Goal: Communication & Community: Answer question/provide support

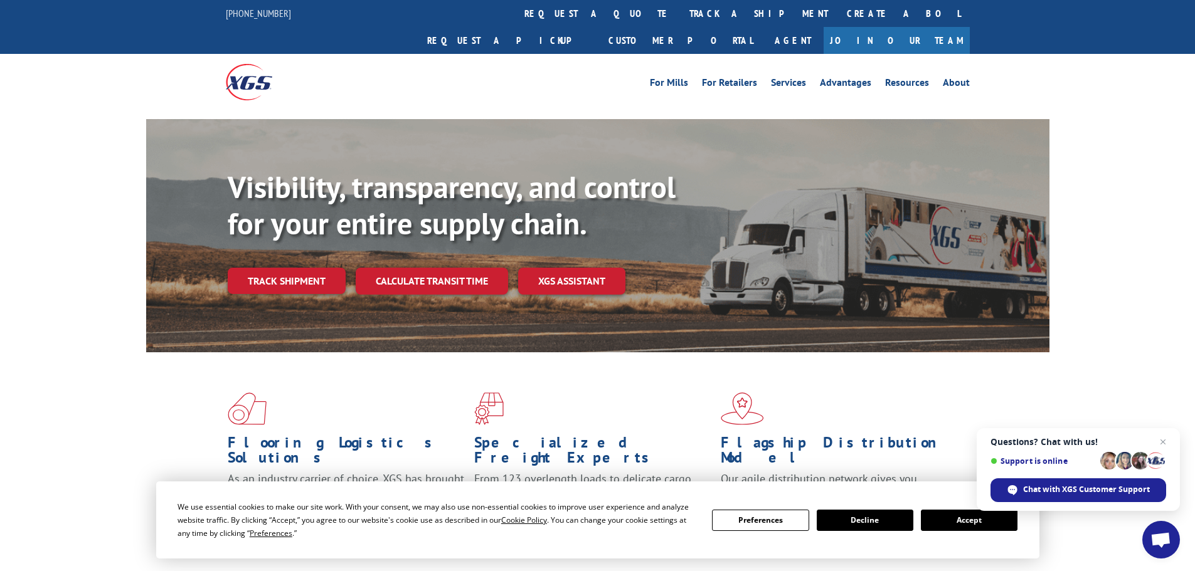
click at [957, 522] on button "Accept" at bounding box center [969, 520] width 97 height 21
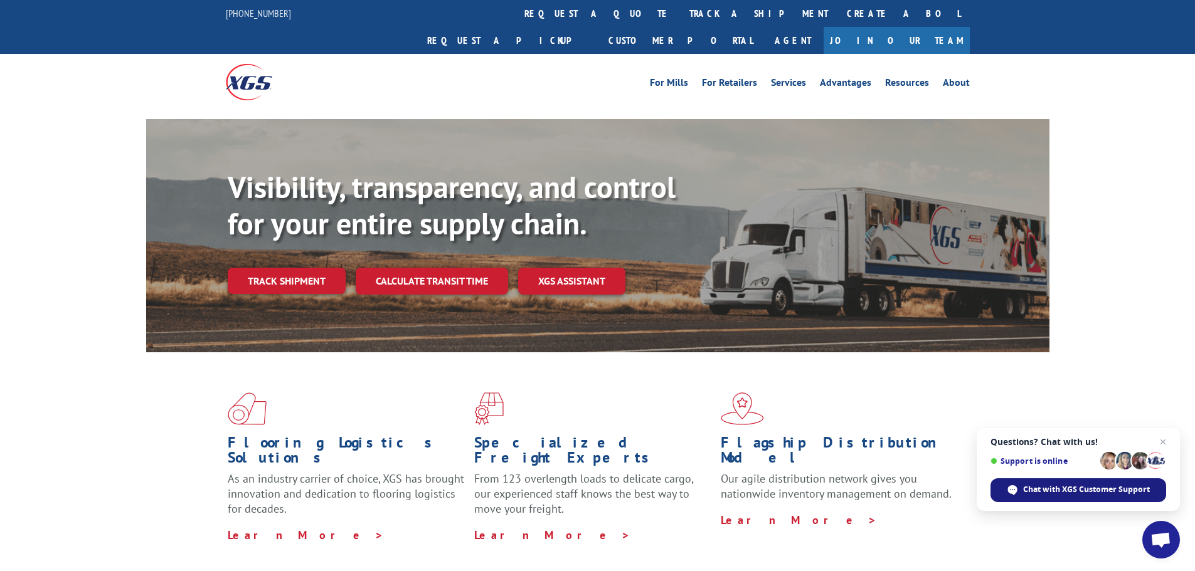
click at [1078, 491] on span "Chat with XGS Customer Support" at bounding box center [1086, 489] width 127 height 11
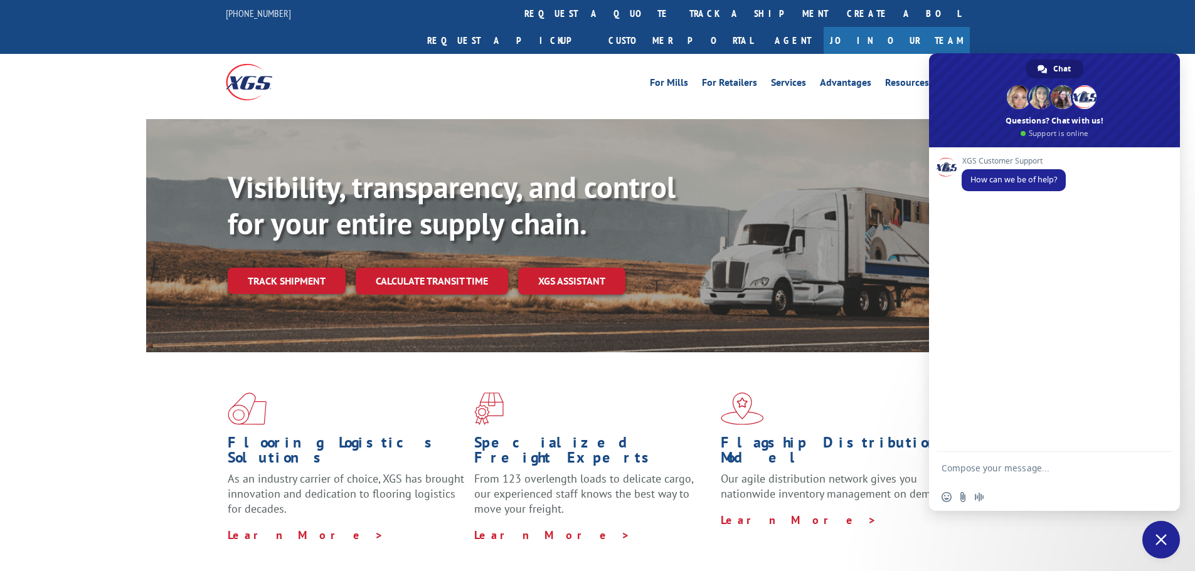
click at [987, 474] on textarea "Compose your message..." at bounding box center [1041, 467] width 201 height 31
click at [967, 458] on textarea "Hello, I need to re-direct a carpet delivery." at bounding box center [1041, 462] width 201 height 43
type textarea "Hello, I need to re-direct a carpet delivery."
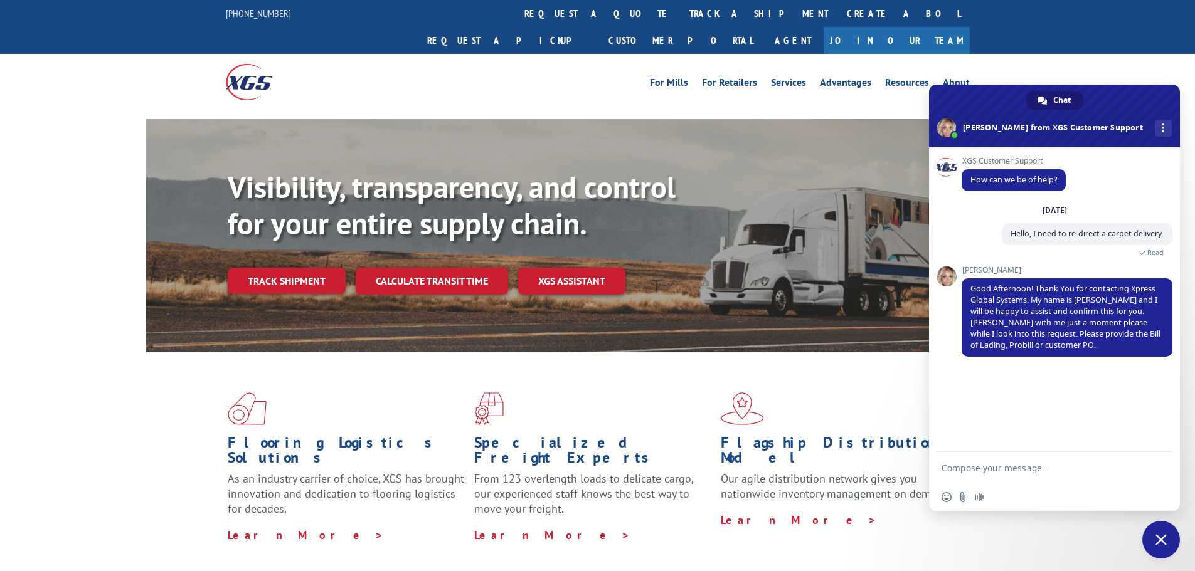
click at [991, 470] on textarea "Compose your message..." at bounding box center [1041, 467] width 201 height 31
paste textarea "PO #54525840"
type textarea "Thank you the only thing I have is PO #54525840"
click at [1159, 457] on span "Send" at bounding box center [1157, 456] width 9 height 9
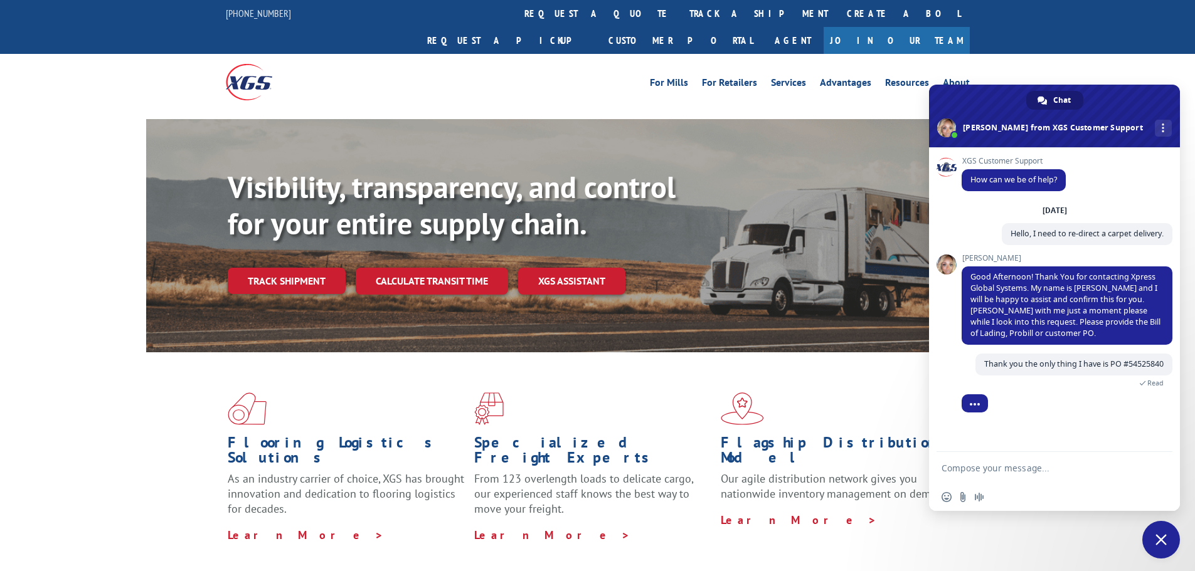
click at [968, 471] on textarea "Compose your message..." at bounding box center [1041, 467] width 201 height 31
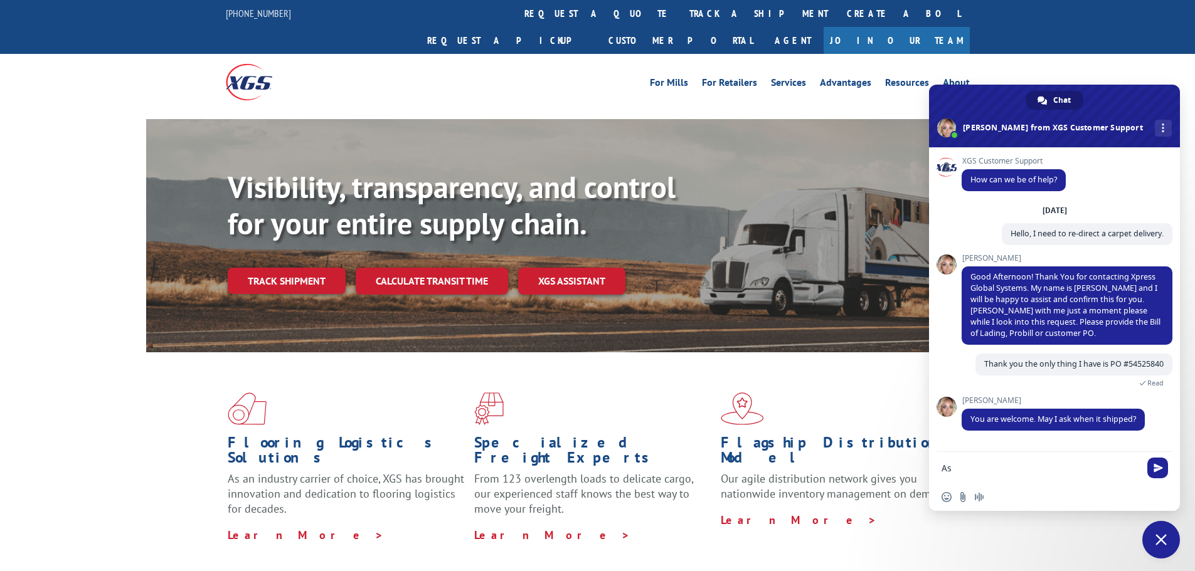
type textarea "A"
type textarea "I"
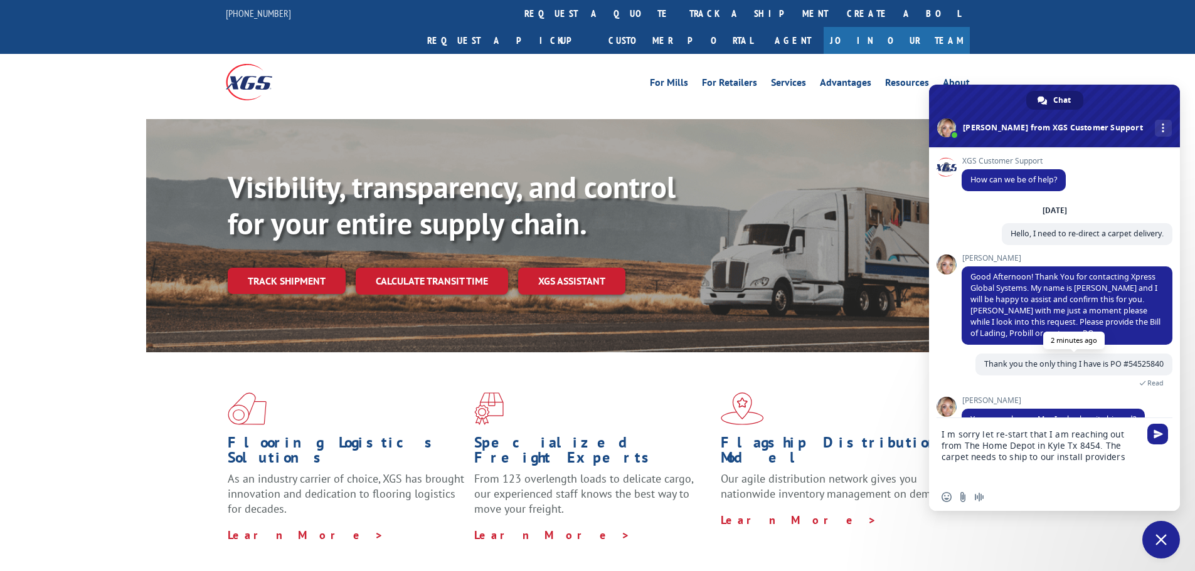
scroll to position [26, 0]
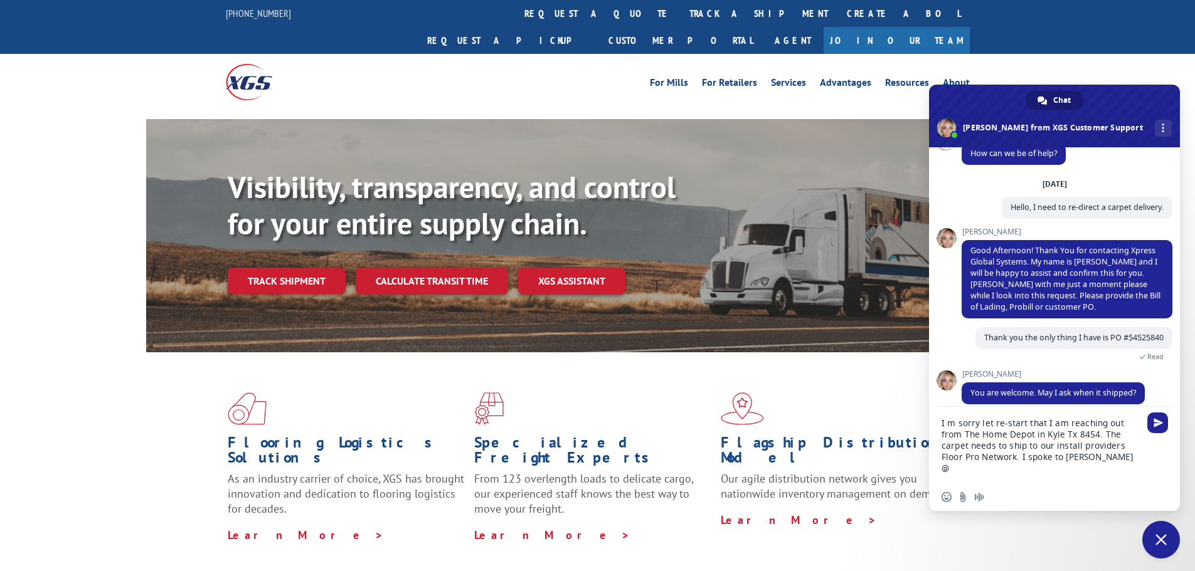
paste textarea "ENGINEERED FLOORS -"
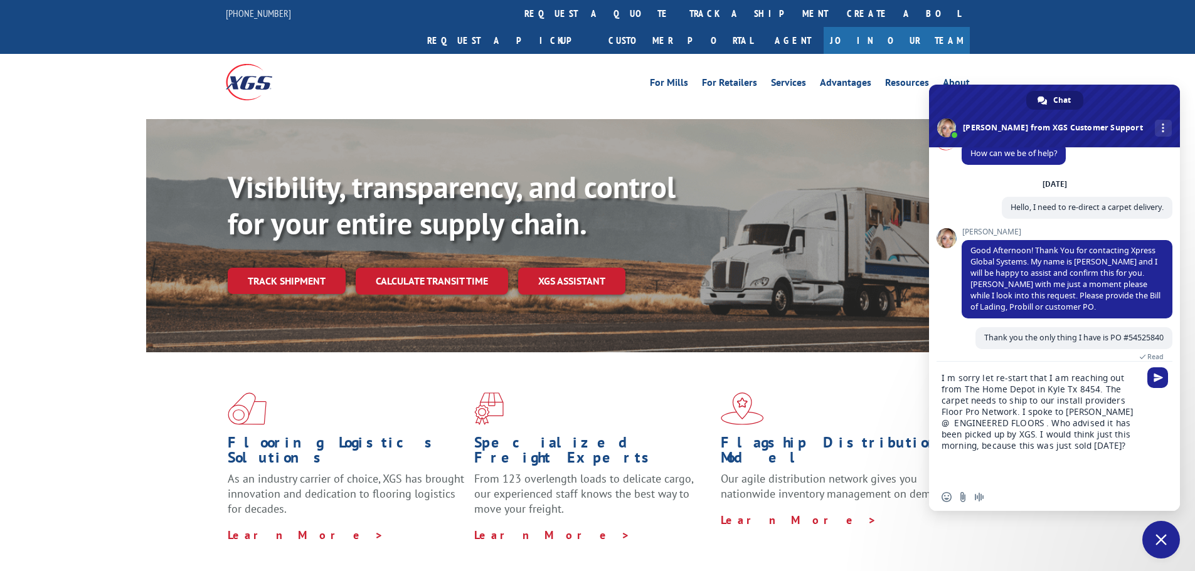
click at [993, 380] on textarea "I m sorry let re-start that I am reaching out from The Home Depot in Kyle Tx 84…" at bounding box center [1041, 423] width 201 height 122
click at [1058, 379] on textarea "I m sorry let me re-start that I am reaching out from The Home Depot in Kyle Tx…" at bounding box center [1041, 423] width 201 height 122
click at [1037, 426] on textarea "I m sorry let me re-start . I am reaching out from The [GEOGRAPHIC_DATA] in Kyl…" at bounding box center [1041, 423] width 201 height 122
type textarea "I m sorry let me re-start . I am reaching out from The [GEOGRAPHIC_DATA] in Kyl…"
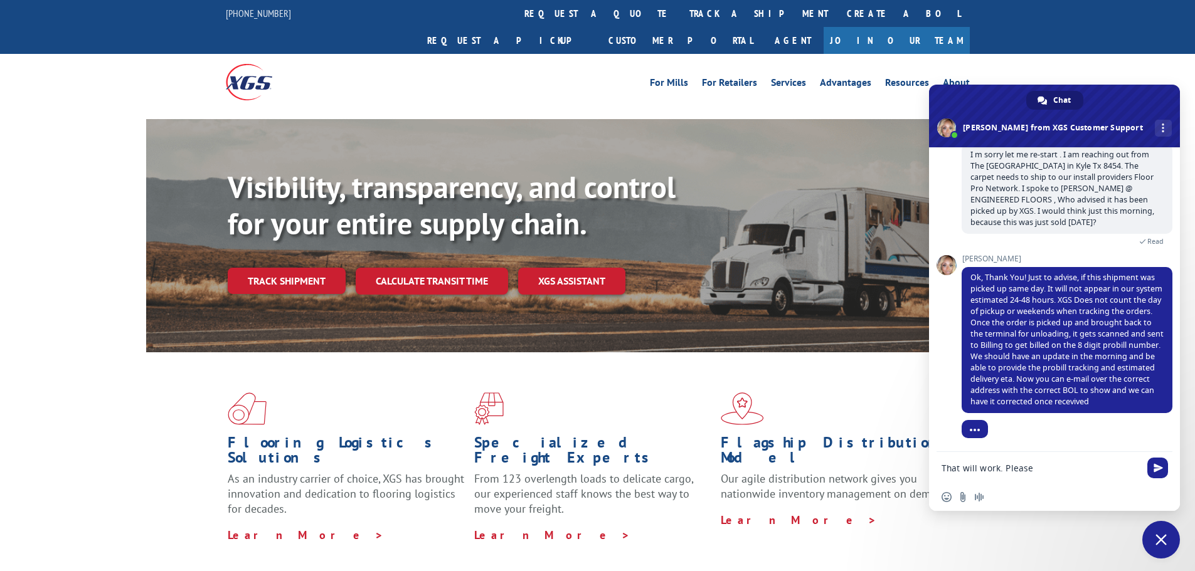
scroll to position [307, 0]
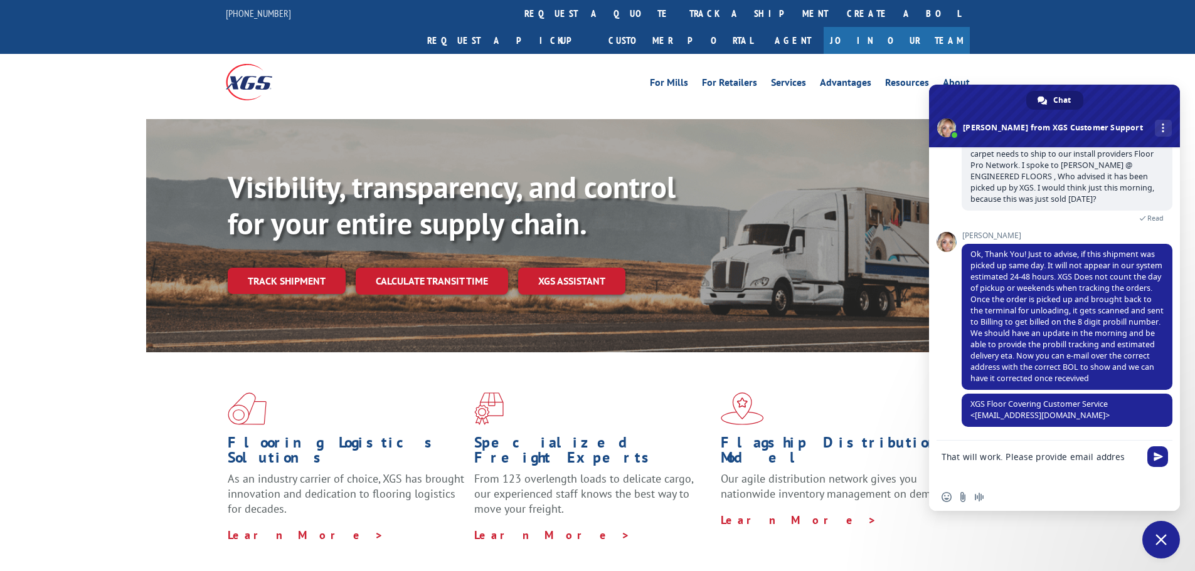
type textarea "That will work. Please provide email address"
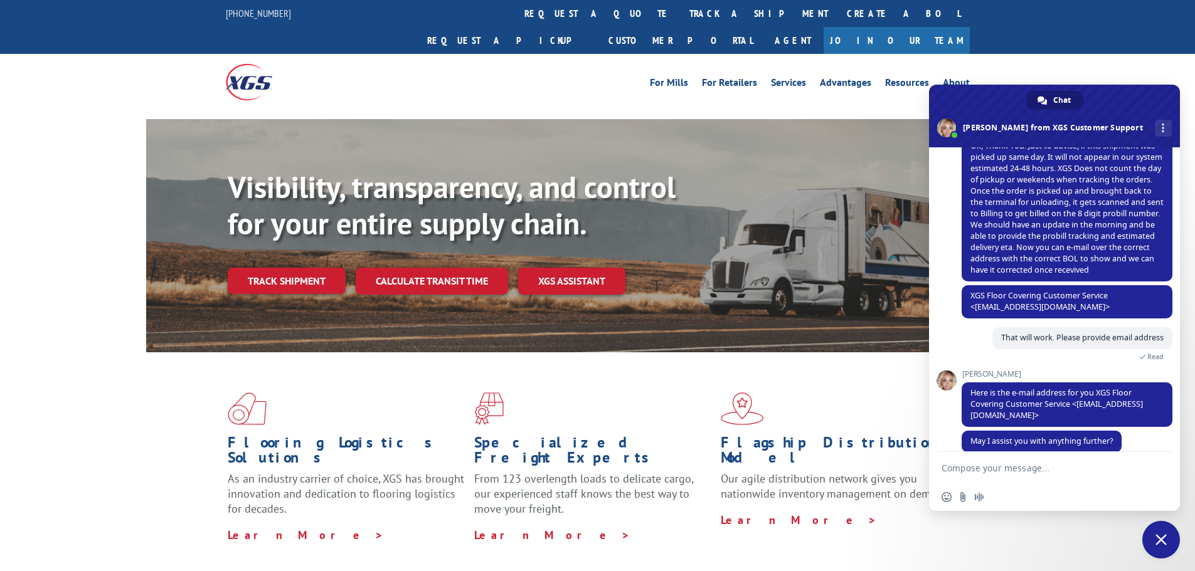
scroll to position [429, 0]
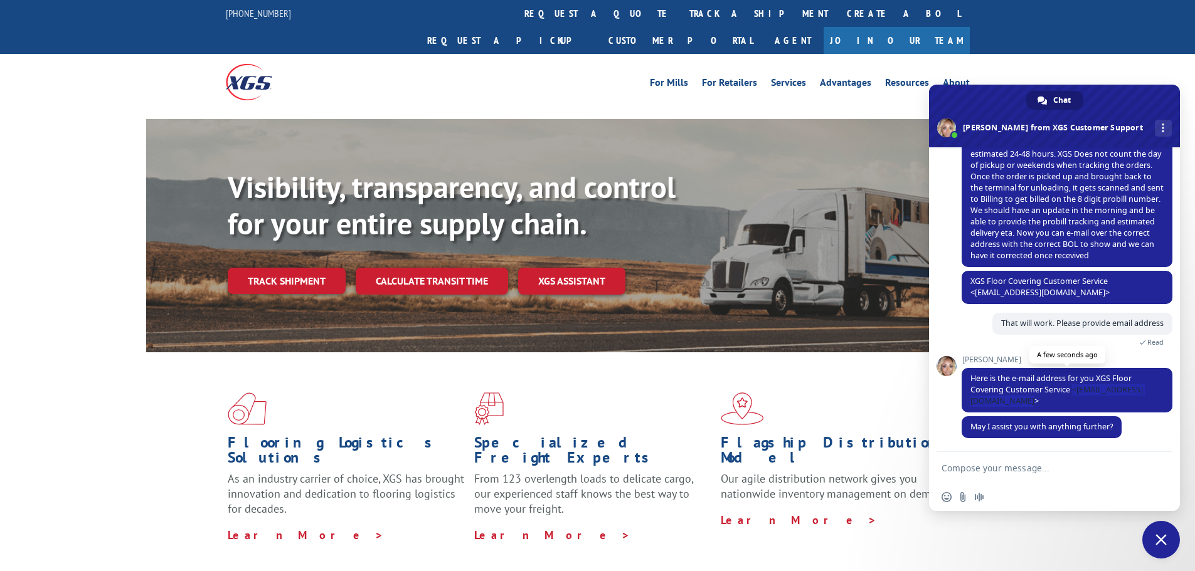
drag, startPoint x: 969, startPoint y: 401, endPoint x: 1112, endPoint y: 404, distance: 142.4
click at [1112, 404] on span "Here is the e-mail address for you XGS Floor Covering Customer Service <[EMAIL_…" at bounding box center [1066, 390] width 211 height 45
copy span "<[EMAIL_ADDRESS][DOMAIN_NAME]>"
click at [986, 403] on span "Here is the e-mail address for you XGS Floor Covering Customer Service <[EMAIL_…" at bounding box center [1056, 389] width 172 height 33
click at [1004, 472] on textarea "Compose your message..." at bounding box center [1041, 467] width 201 height 31
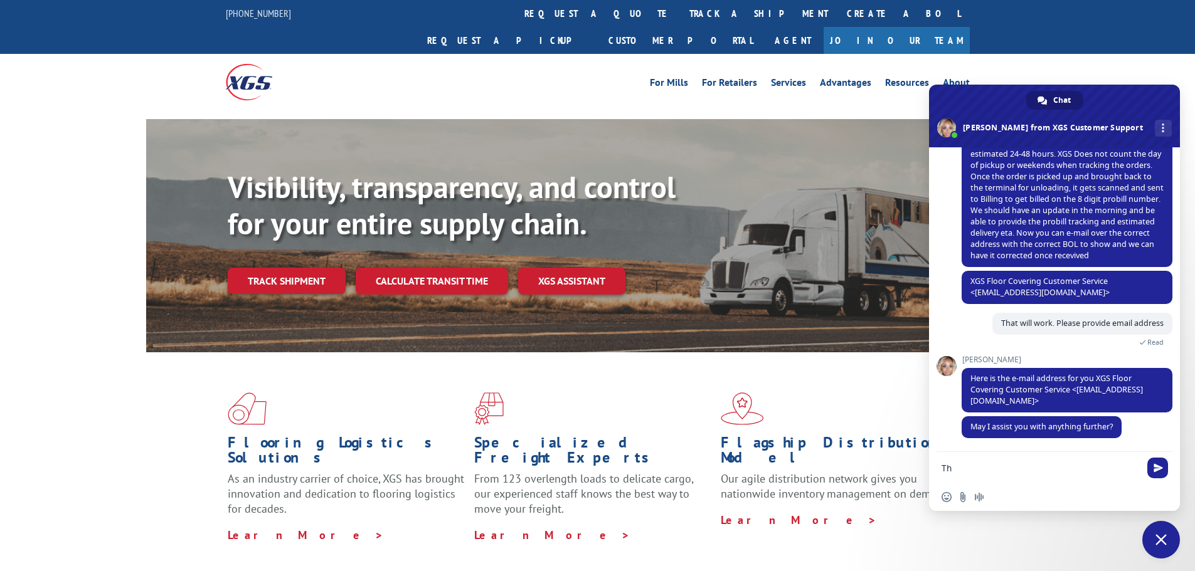
type textarea "T"
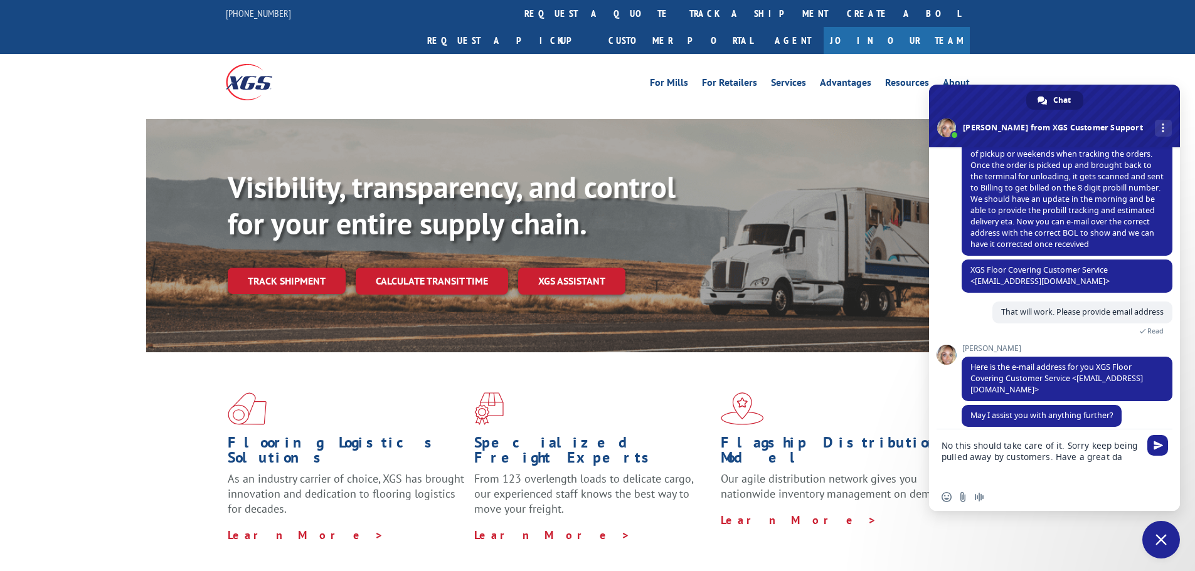
type textarea "No this should take care of it. Sorry keep being pulled away by customers. Have…"
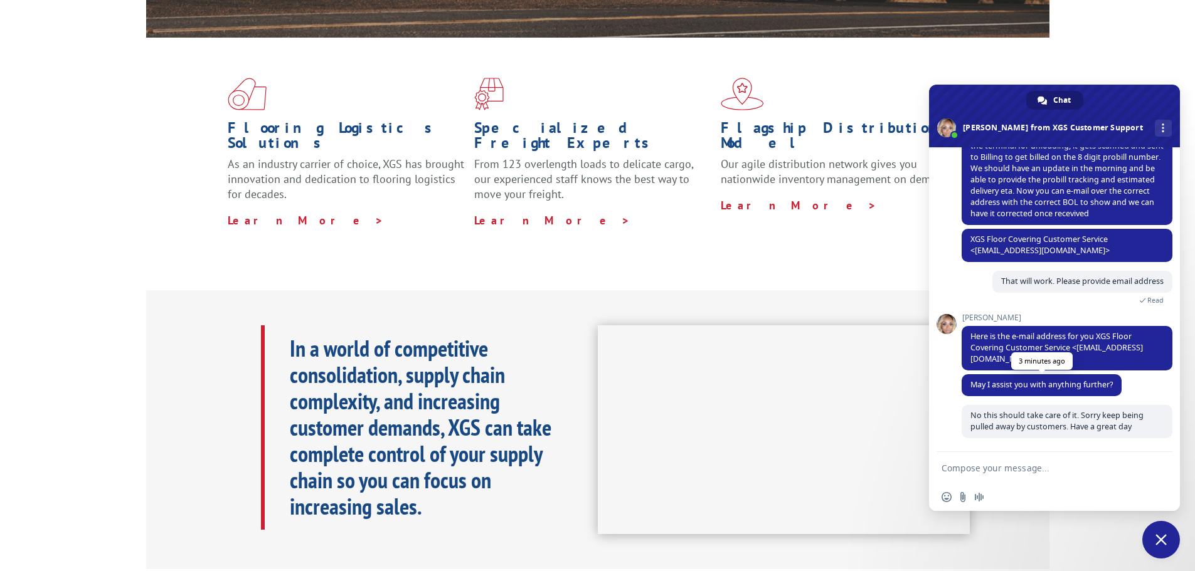
scroll to position [439, 0]
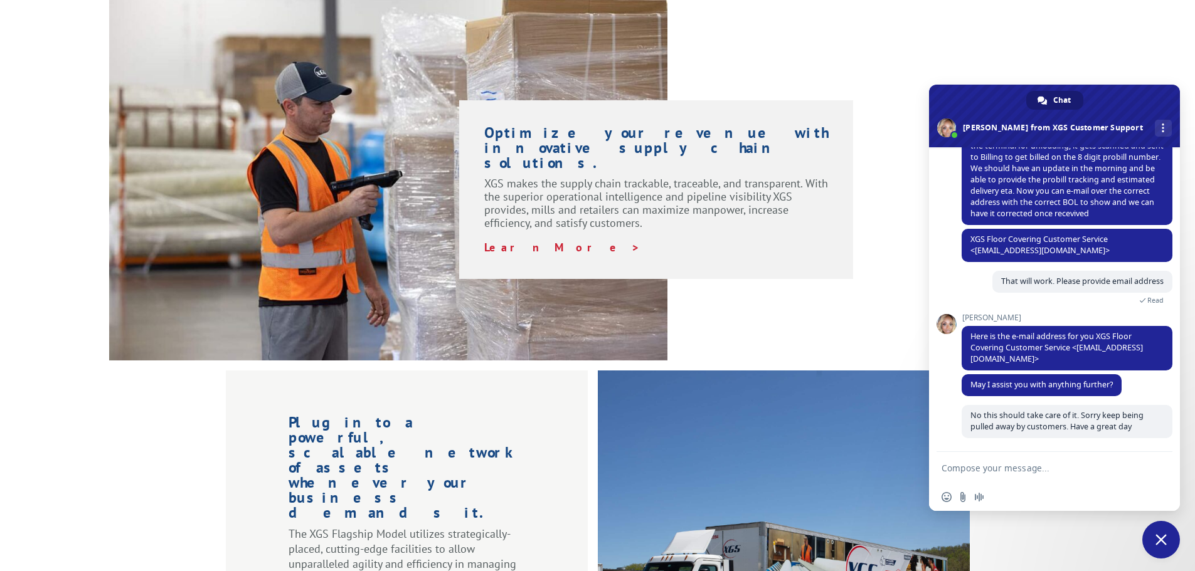
scroll to position [941, 0]
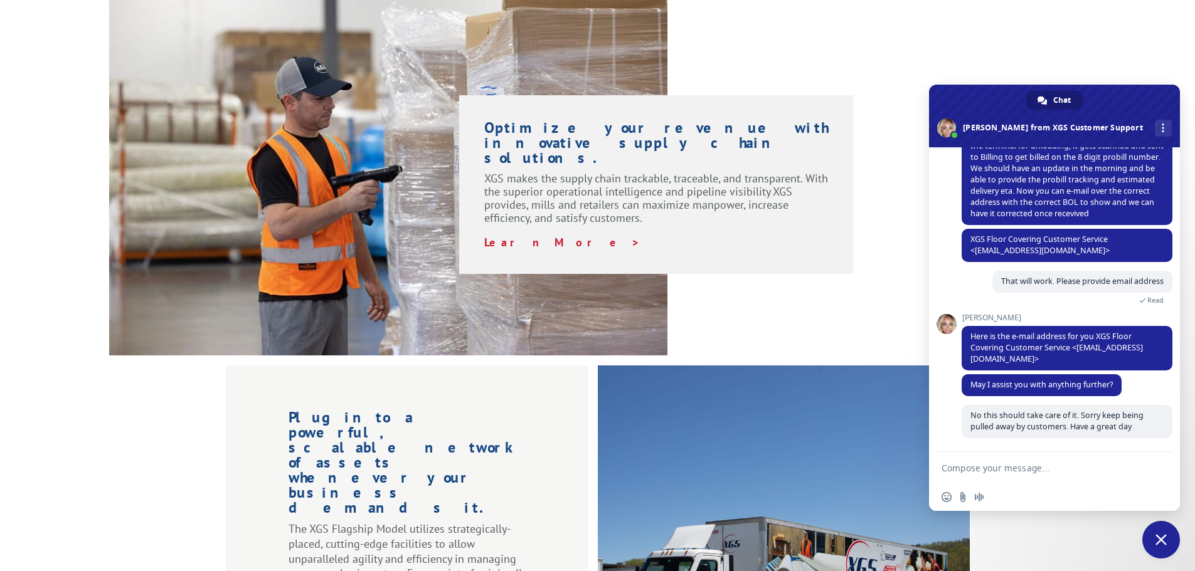
click at [1162, 546] on span "Close chat" at bounding box center [1161, 540] width 38 height 38
